Goal: Information Seeking & Learning: Learn about a topic

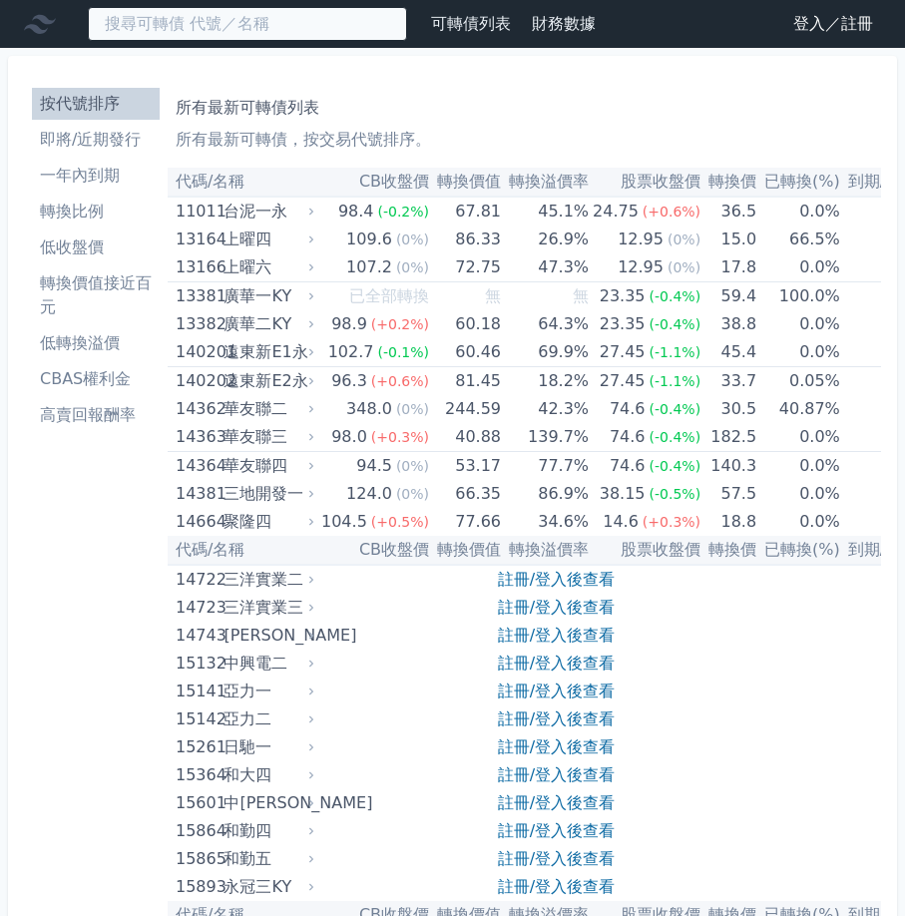
click at [210, 29] on input at bounding box center [247, 24] width 319 height 34
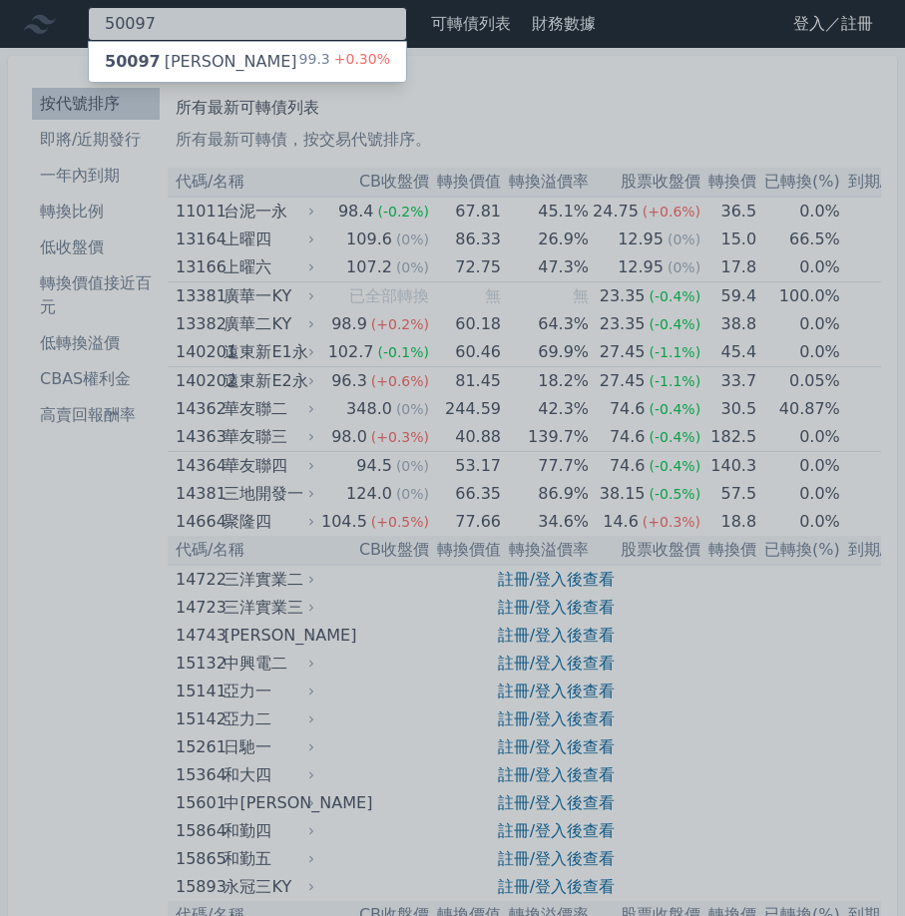
type input "50097"
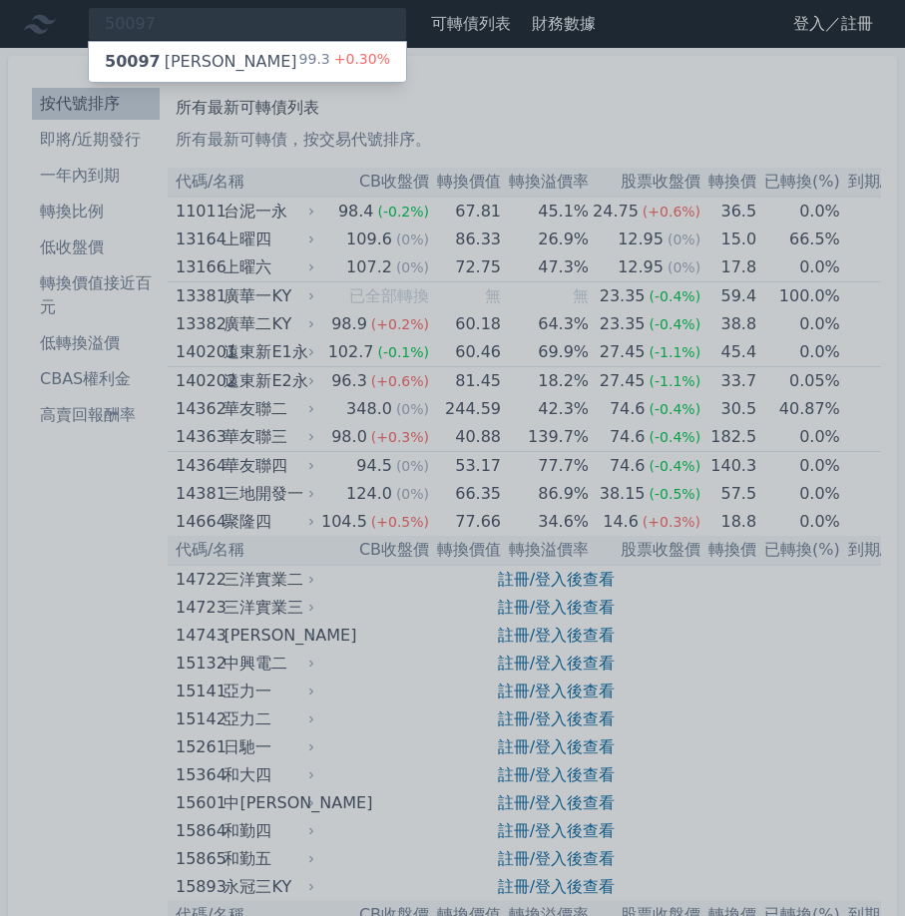
click at [270, 62] on div "50097 榮剛七 99.3 +0.30%" at bounding box center [247, 62] width 317 height 40
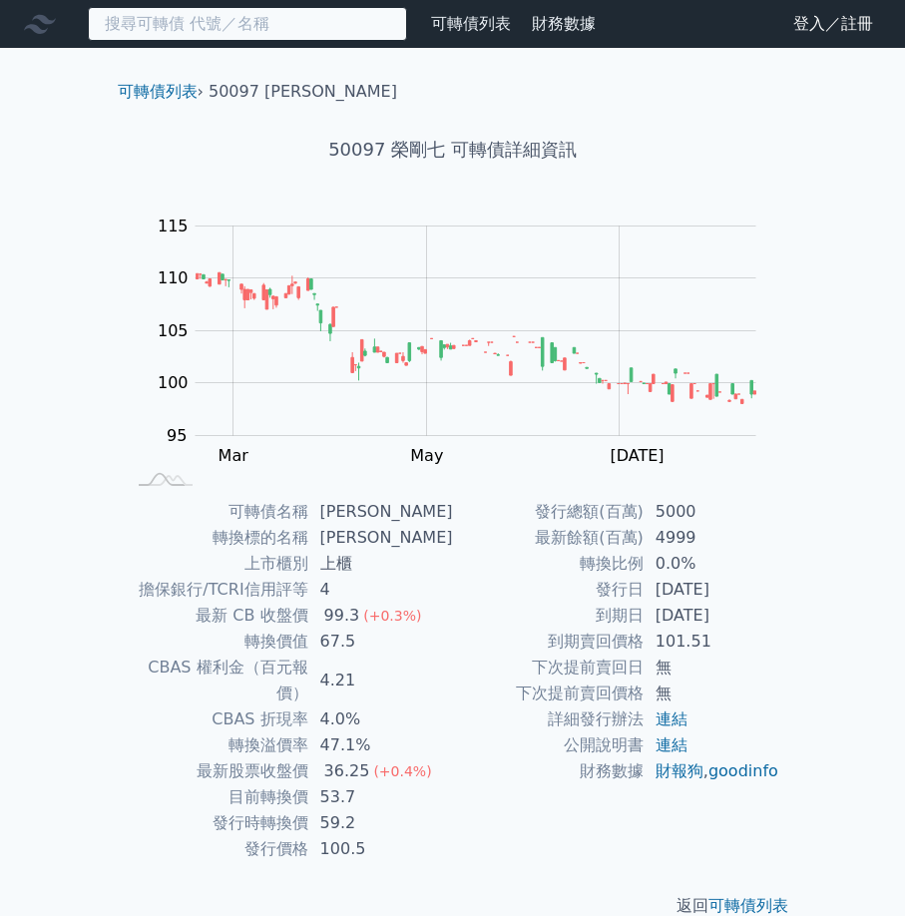
click at [238, 34] on input at bounding box center [247, 24] width 319 height 34
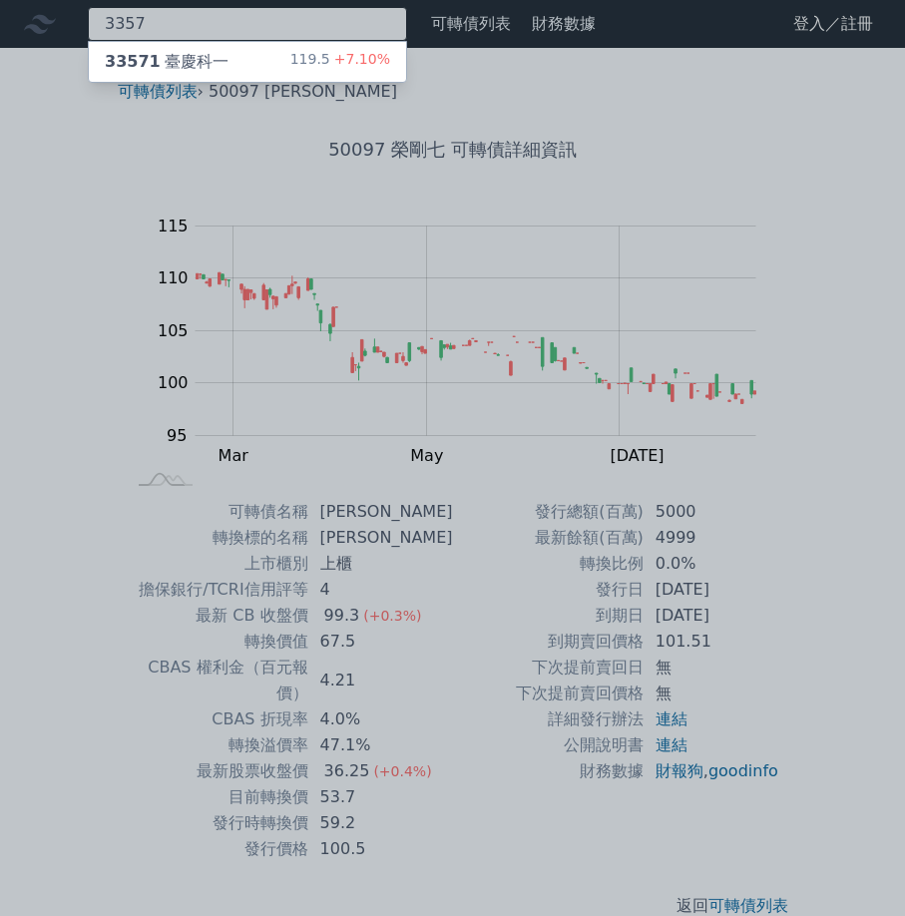
type input "3357"
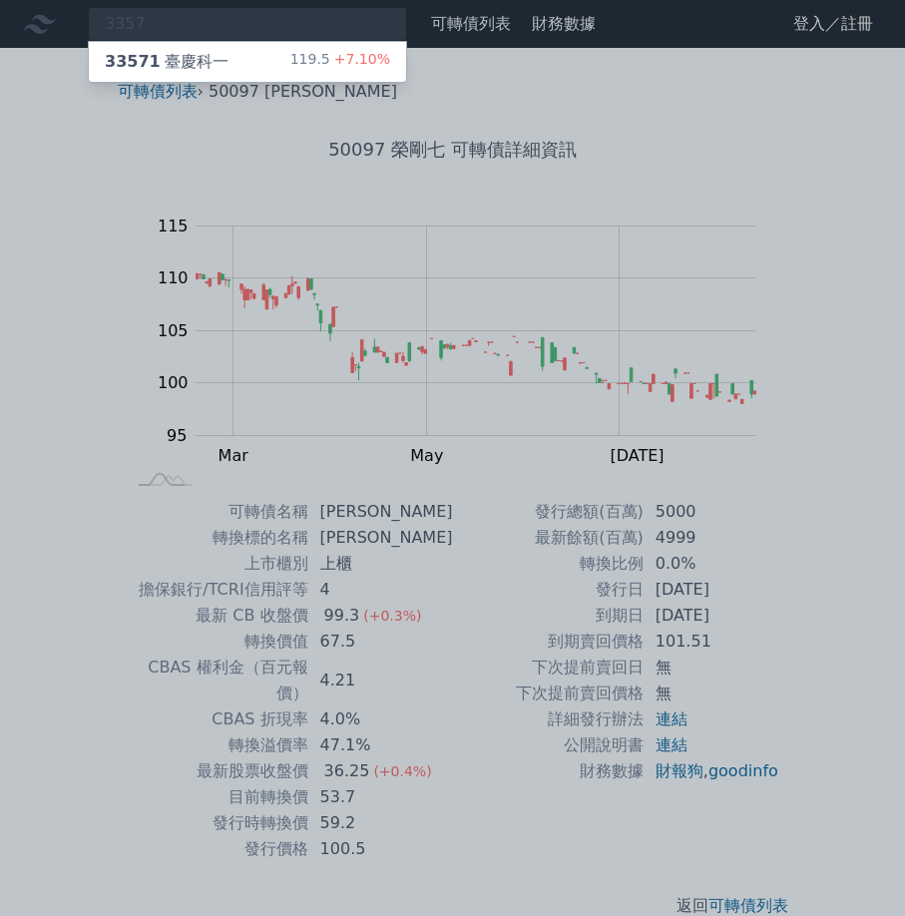
click at [137, 63] on span "33571" at bounding box center [133, 61] width 56 height 19
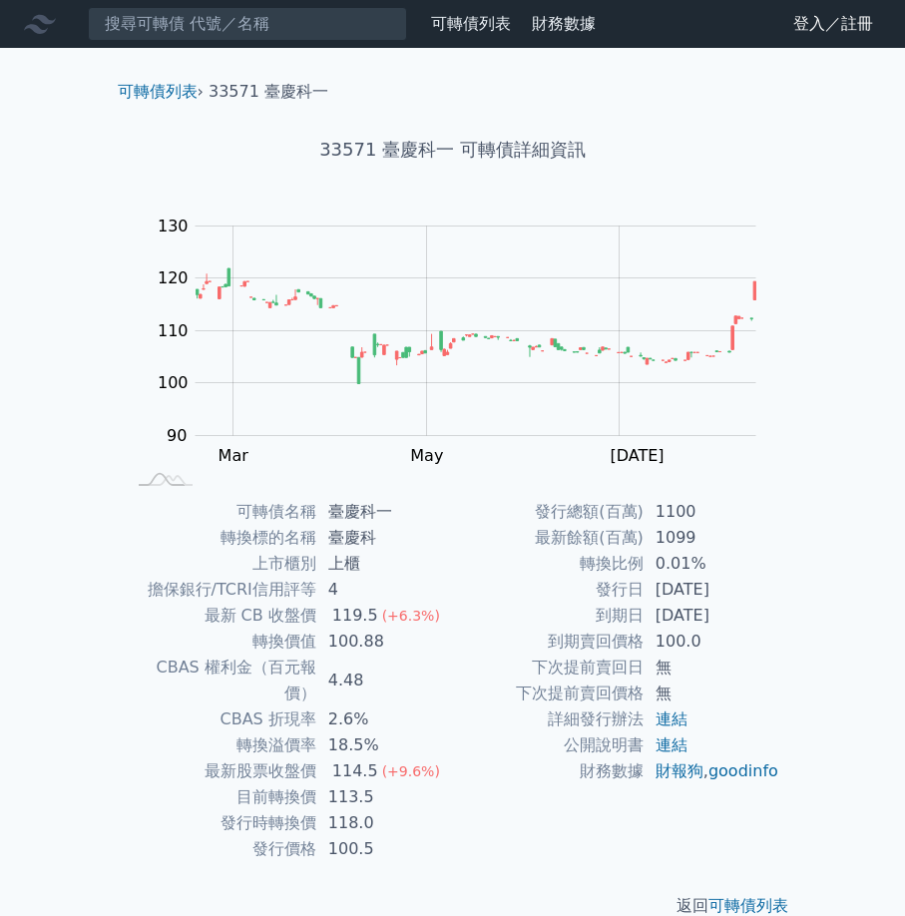
click at [214, 547] on td "轉換標的名稱" at bounding box center [221, 538] width 191 height 26
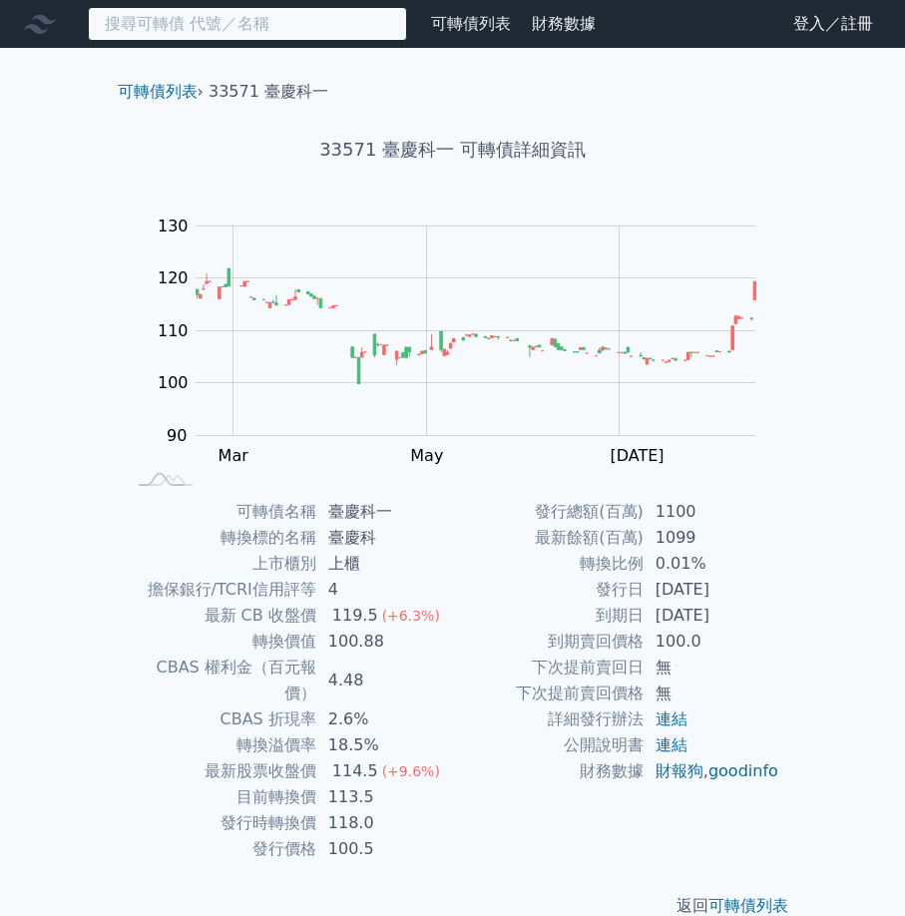
click at [280, 30] on input at bounding box center [247, 24] width 319 height 34
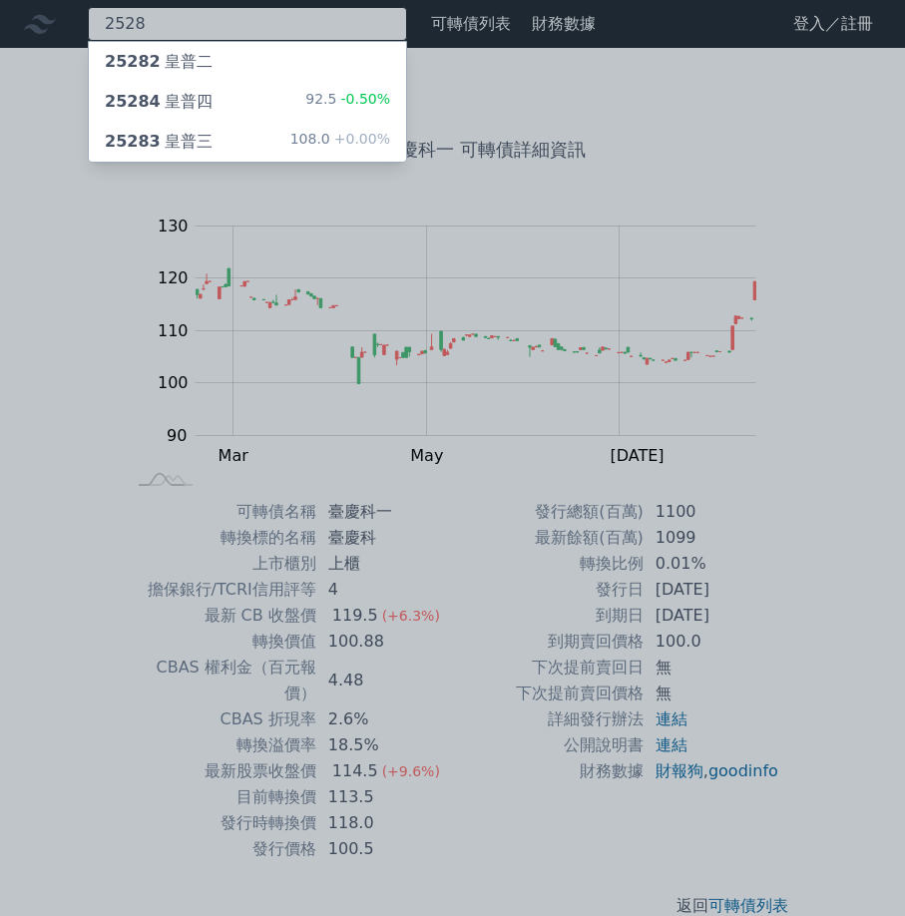
type input "2528"
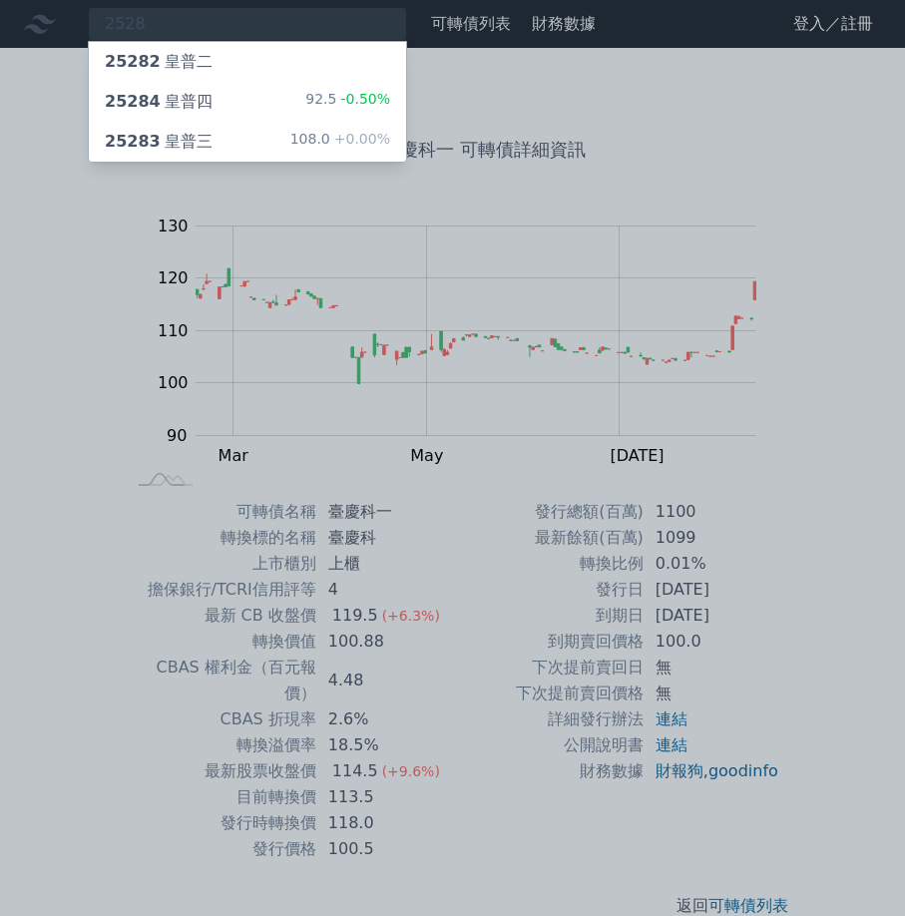
click at [274, 94] on div "25284 皇普四 92.5 -0.50%" at bounding box center [247, 102] width 317 height 40
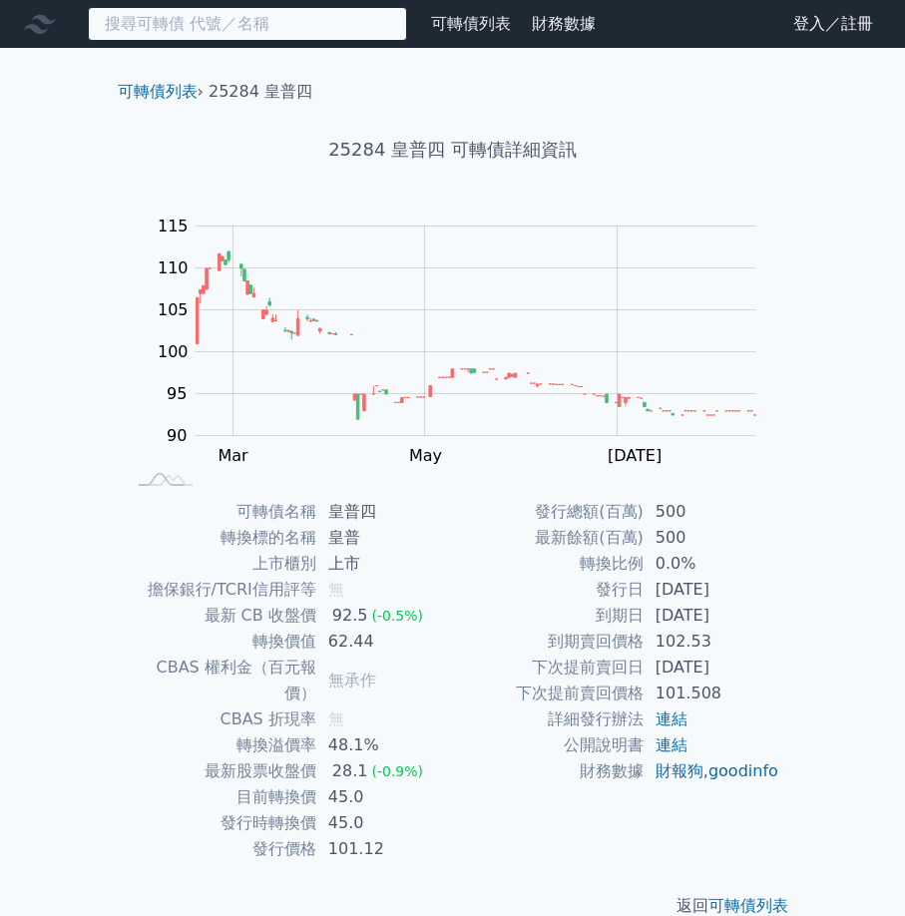
click at [319, 22] on input at bounding box center [247, 24] width 319 height 34
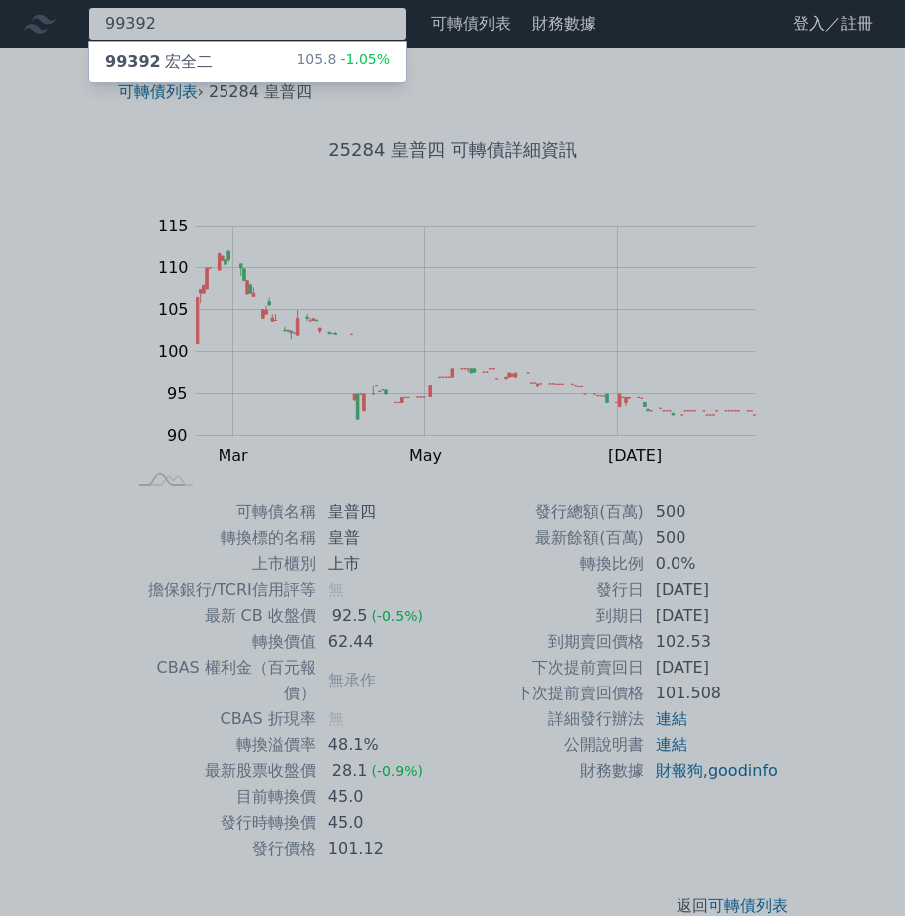
type input "99392"
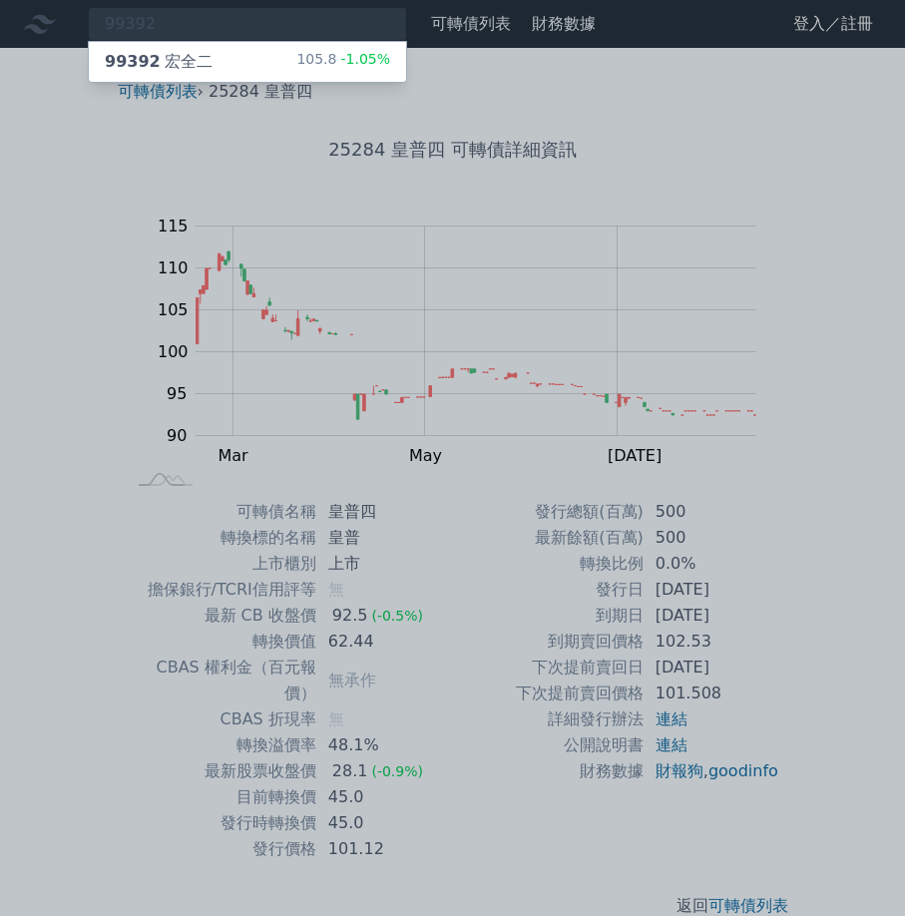
click at [194, 57] on div "99392 宏全二" at bounding box center [159, 62] width 108 height 24
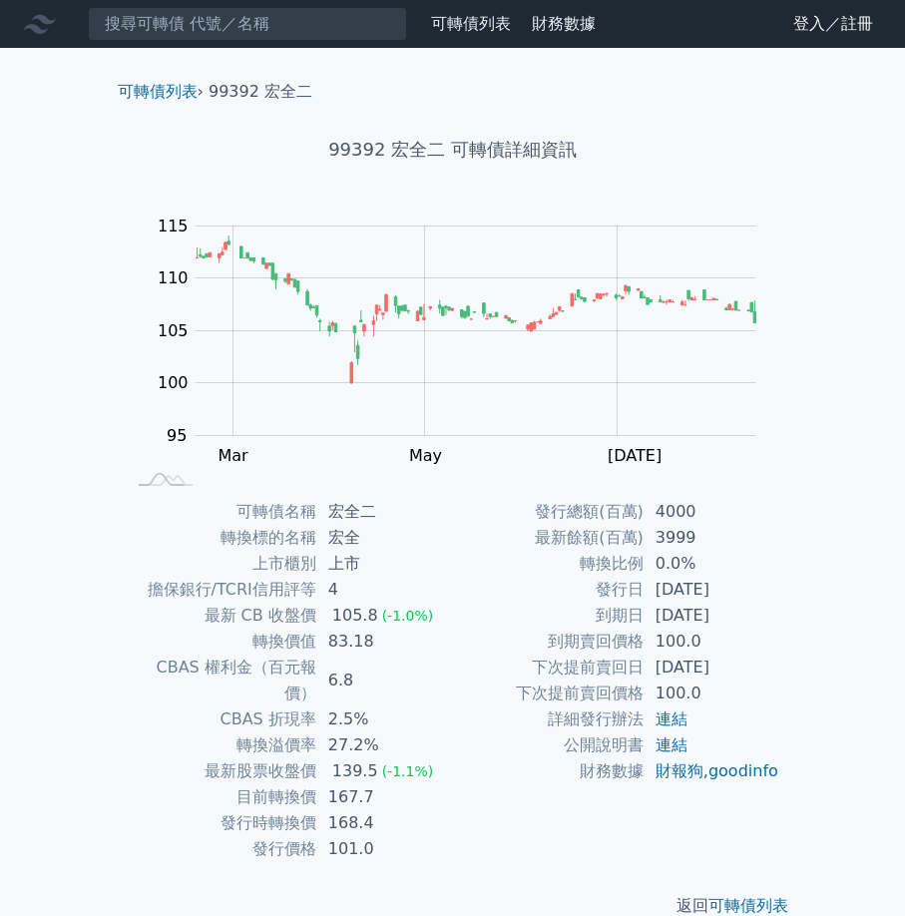
click at [648, 553] on td "0.0%" at bounding box center [712, 564] width 137 height 26
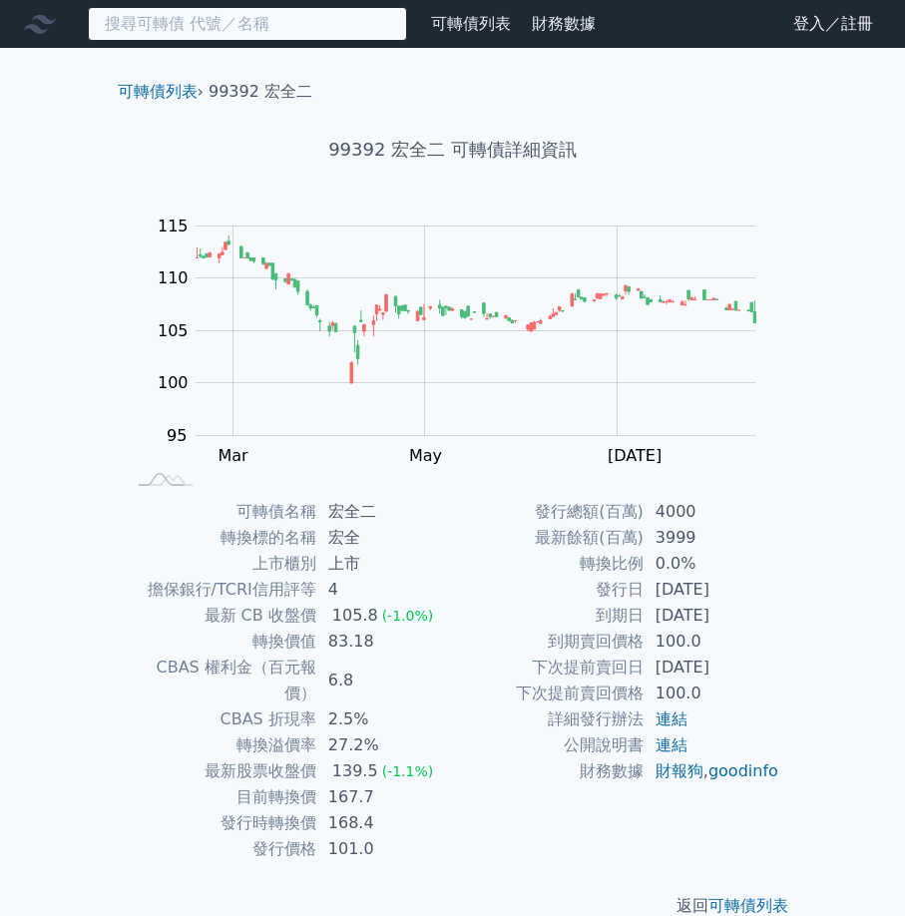
click at [281, 17] on input at bounding box center [247, 24] width 319 height 34
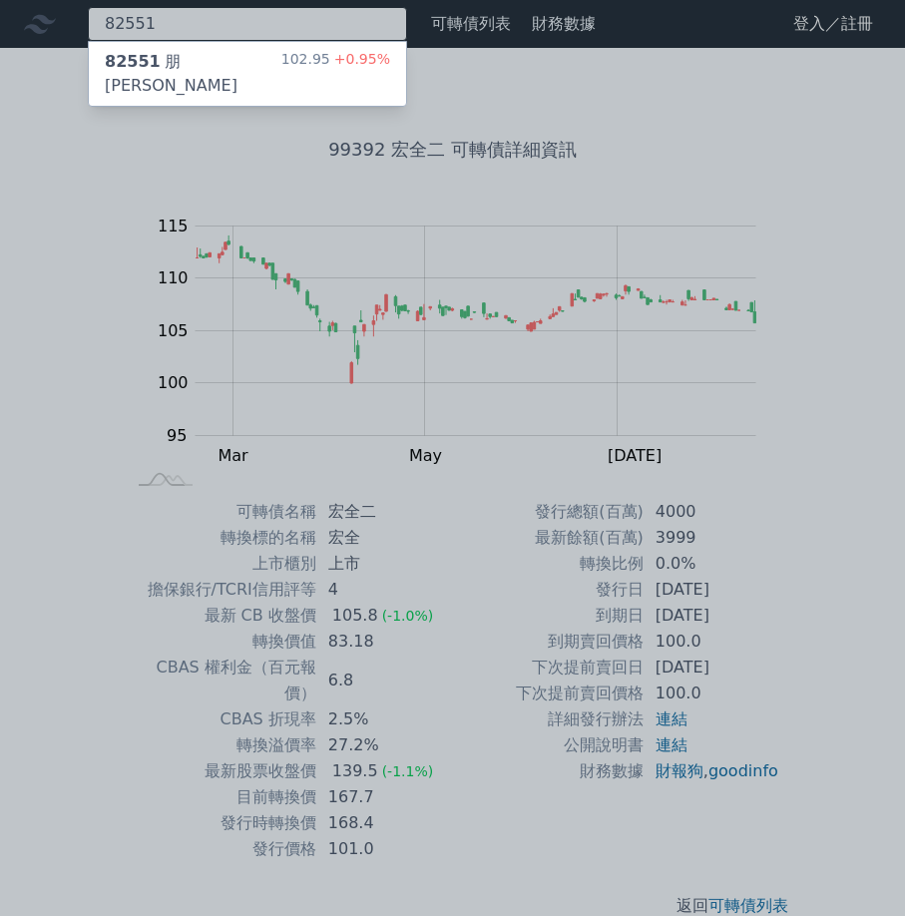
type input "82551"
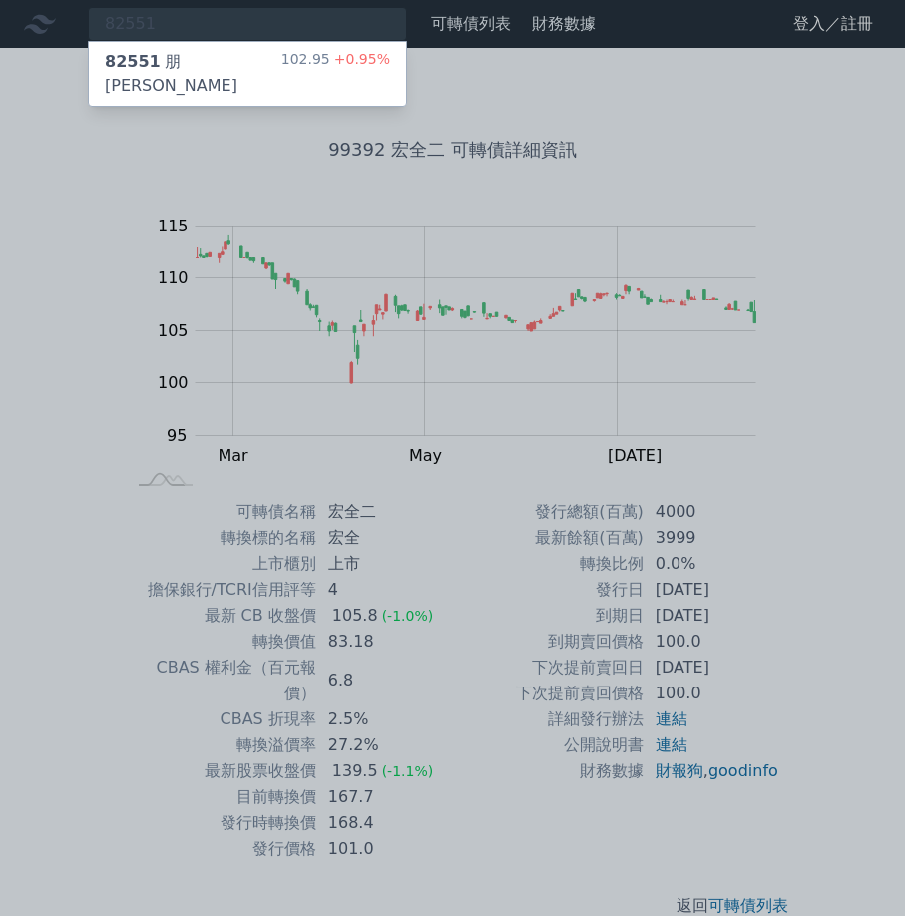
click at [254, 48] on div "82551 朋程一 102.95 +0.95%" at bounding box center [247, 74] width 317 height 64
